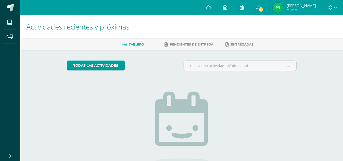
click at [304, 14] on link "[PERSON_NAME] Mi Perfil" at bounding box center [294, 7] width 55 height 15
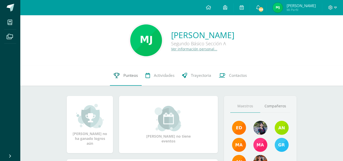
click at [132, 83] on link "Punteos" at bounding box center [126, 75] width 32 height 20
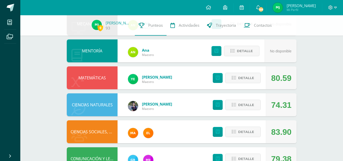
scroll to position [95, 0]
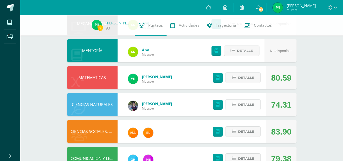
click at [252, 103] on span "Detalle" at bounding box center [246, 104] width 16 height 9
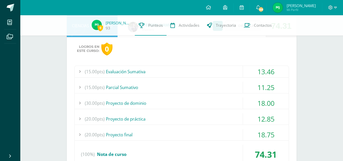
scroll to position [174, 0]
click at [244, 105] on div "18.00" at bounding box center [266, 102] width 46 height 11
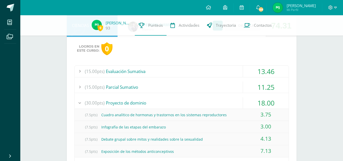
click at [244, 105] on div "18.00" at bounding box center [266, 102] width 46 height 11
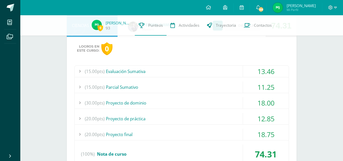
click at [194, 135] on div "(20.00pts) Proyecto final" at bounding box center [182, 134] width 214 height 11
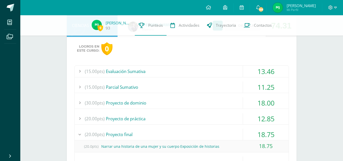
click at [194, 135] on div "(20.00pts) Proyecto final" at bounding box center [182, 134] width 214 height 11
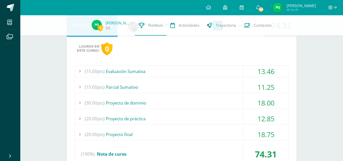
click at [183, 67] on div "(15.00pts) Evaluación Sumativa" at bounding box center [182, 71] width 214 height 11
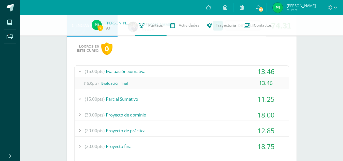
click at [183, 67] on div "(15.00pts) Evaluación Sumativa" at bounding box center [182, 71] width 214 height 11
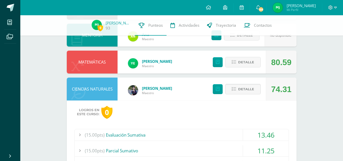
scroll to position [110, 0]
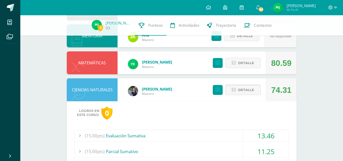
click at [239, 92] on span "Detalle" at bounding box center [246, 89] width 16 height 9
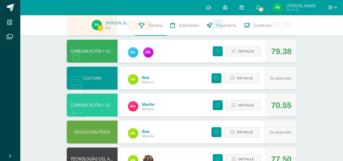
scroll to position [276, 0]
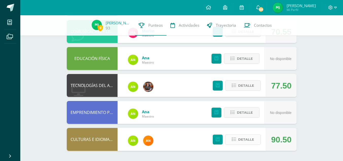
click at [243, 142] on span "Detalle" at bounding box center [246, 139] width 16 height 9
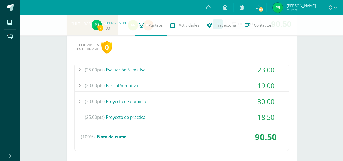
scroll to position [391, 0]
click at [198, 101] on div "(30.00pts) Proyecto de dominio" at bounding box center [182, 100] width 214 height 11
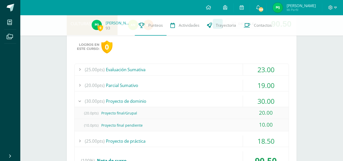
click at [198, 101] on div "(30.00pts) Proyecto de dominio" at bounding box center [182, 100] width 214 height 11
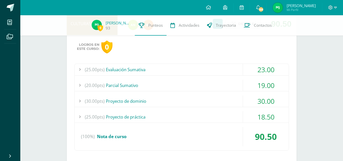
click at [199, 118] on div "(25.00pts) Proyecto de práctica" at bounding box center [182, 116] width 214 height 11
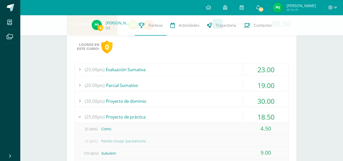
click at [199, 118] on div "(25.00pts) Proyecto de práctica" at bounding box center [182, 116] width 214 height 11
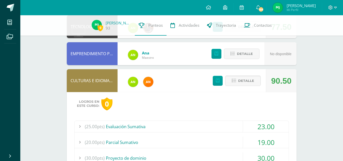
scroll to position [334, 0]
click at [241, 80] on span "Detalle" at bounding box center [246, 80] width 16 height 9
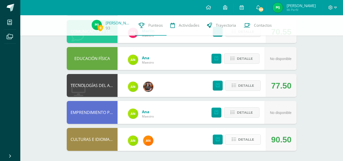
scroll to position [276, 0]
